Goal: Transaction & Acquisition: Purchase product/service

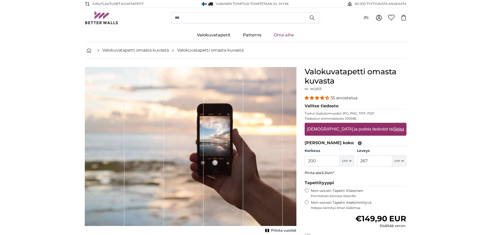
click at [319, 145] on legend "[PERSON_NAME] koko:" at bounding box center [356, 143] width 102 height 6
drag, startPoint x: 318, startPoint y: 161, endPoint x: 304, endPoint y: 160, distance: 14.2
click at [304, 160] on div "Valokuvatapetti omasta kuvasta Nr. WQ553 35 arvostelua Valitse tiedosto Tuetut …" at bounding box center [356, 182] width 110 height 231
type input "300"
click at [375, 162] on input "267" at bounding box center [374, 161] width 35 height 11
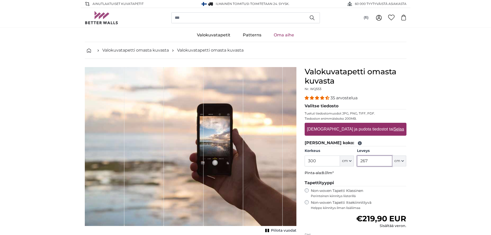
drag, startPoint x: 374, startPoint y: 161, endPoint x: 361, endPoint y: 161, distance: 13.4
click at [361, 161] on input "267" at bounding box center [374, 161] width 35 height 11
type input "400"
